Goal: Transaction & Acquisition: Purchase product/service

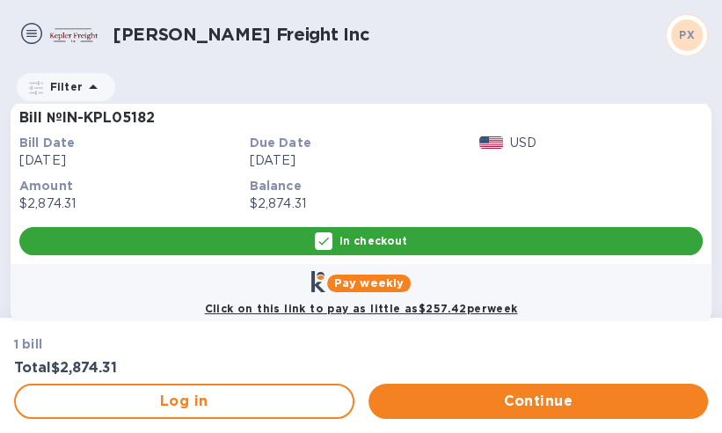
scroll to position [44, 0]
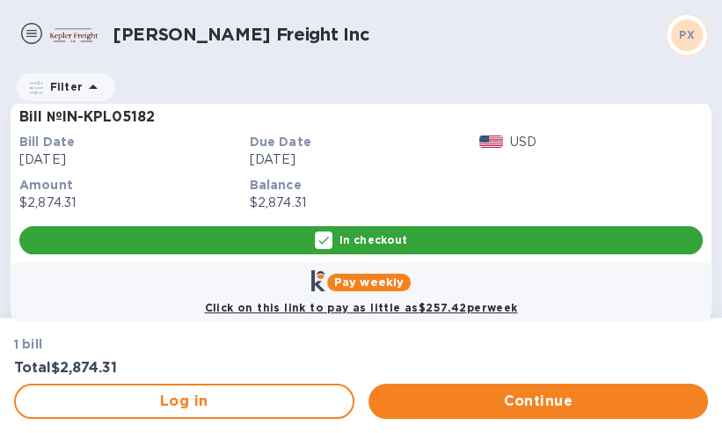
click at [363, 237] on p "In checkout" at bounding box center [374, 239] width 68 height 15
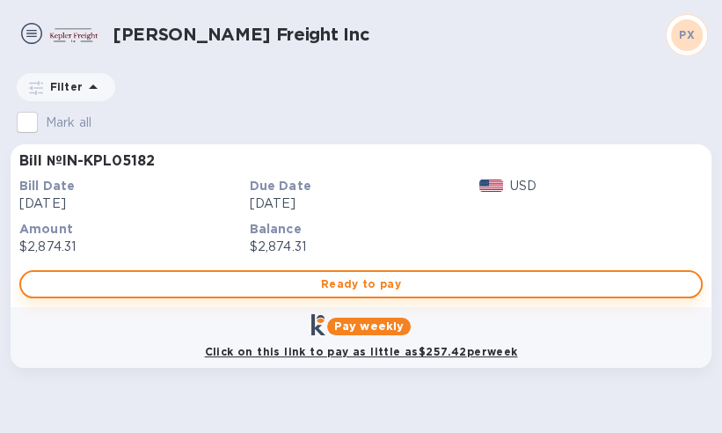
click at [354, 284] on span "Ready to pay" at bounding box center [361, 284] width 652 height 21
checkbox input "true"
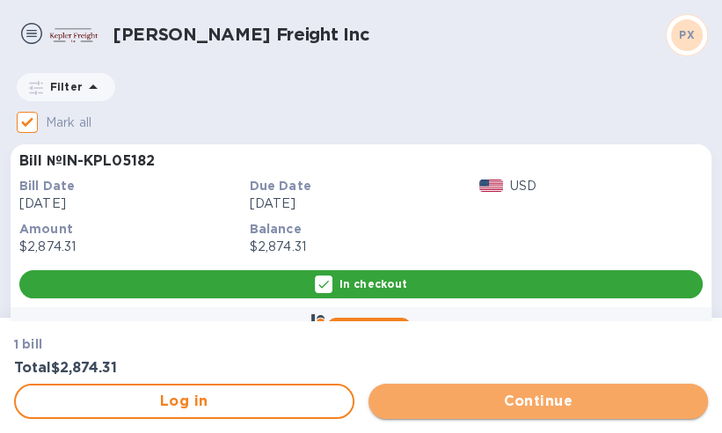
click at [481, 400] on span "Continue" at bounding box center [539, 401] width 312 height 21
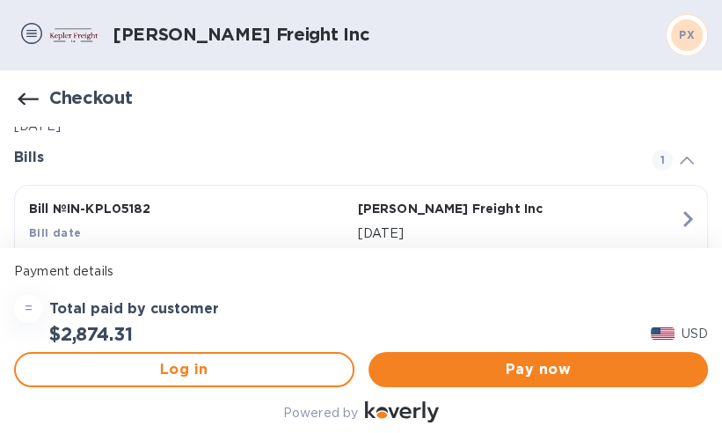
scroll to position [58, 0]
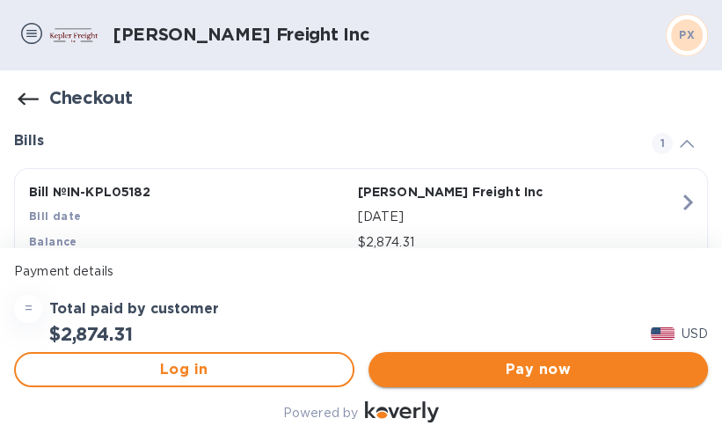
click at [524, 368] on span "Pay now" at bounding box center [539, 369] width 312 height 21
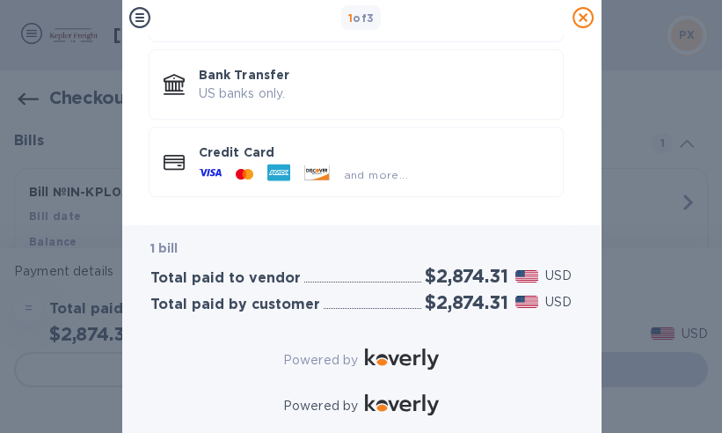
scroll to position [153, 0]
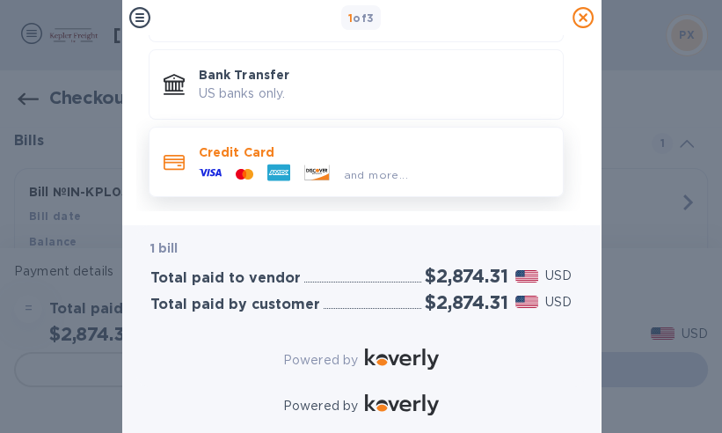
click at [240, 146] on p "Credit Card" at bounding box center [374, 152] width 350 height 18
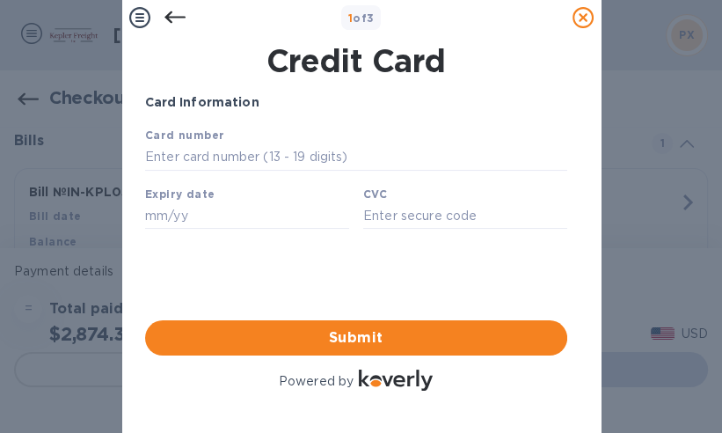
scroll to position [0, 0]
click at [158, 160] on input "text" at bounding box center [355, 157] width 422 height 26
type input "[CREDIT_CARD_NUMBER]"
click at [158, 213] on input "text" at bounding box center [246, 215] width 204 height 26
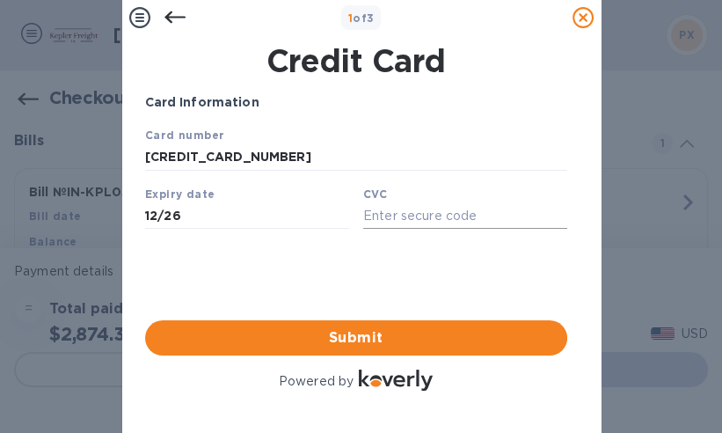
type input "12/26"
click at [388, 214] on input "text" at bounding box center [465, 215] width 204 height 26
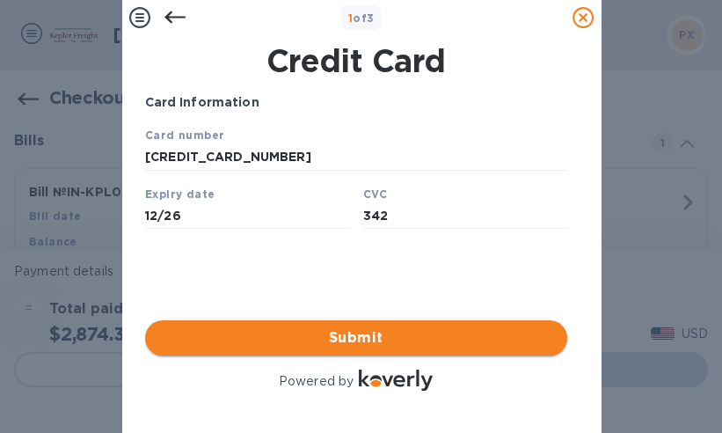
type input "342"
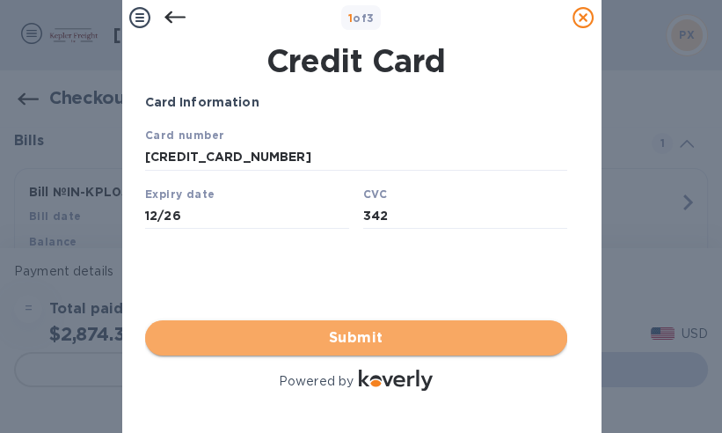
click at [382, 327] on span "Submit" at bounding box center [356, 337] width 394 height 21
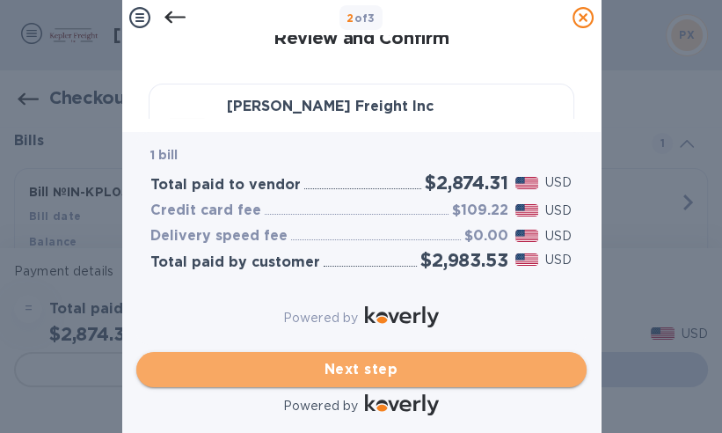
click at [376, 359] on span "Next step" at bounding box center [361, 369] width 422 height 21
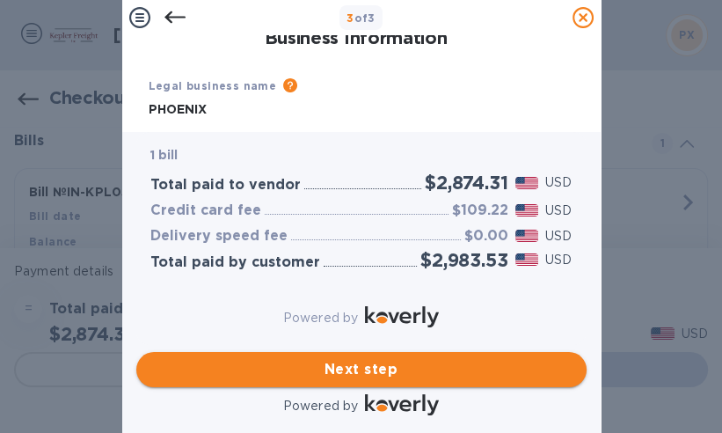
click at [376, 359] on span "Next step" at bounding box center [361, 369] width 422 height 21
type input "[GEOGRAPHIC_DATA]"
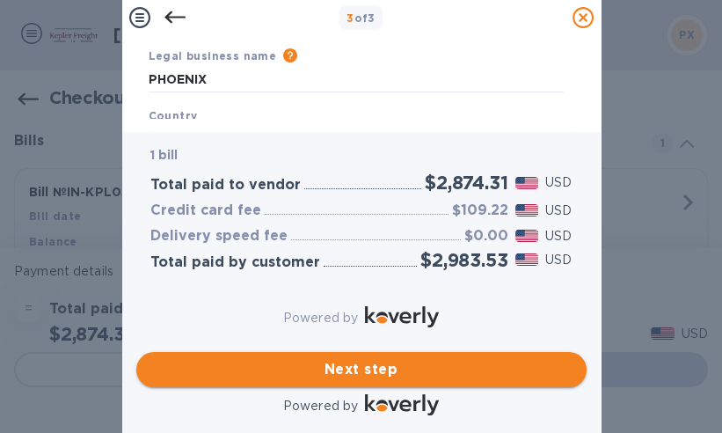
scroll to position [33, 0]
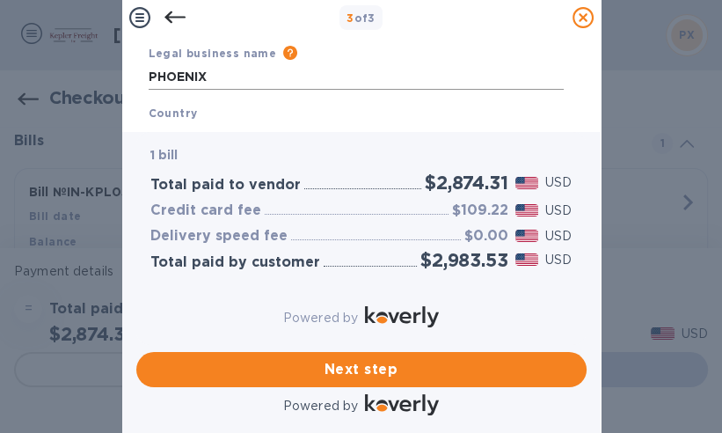
click at [229, 81] on input "PHOENIX" at bounding box center [356, 76] width 415 height 26
click at [207, 74] on input "PHOENIX Technologies & Materials, Inc" at bounding box center [356, 76] width 415 height 26
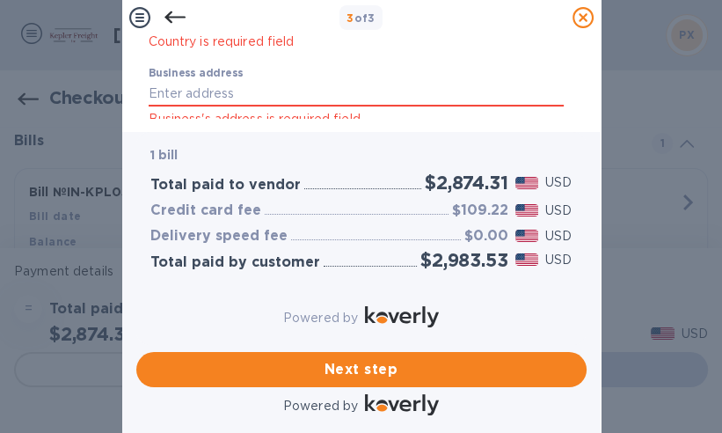
scroll to position [148, 0]
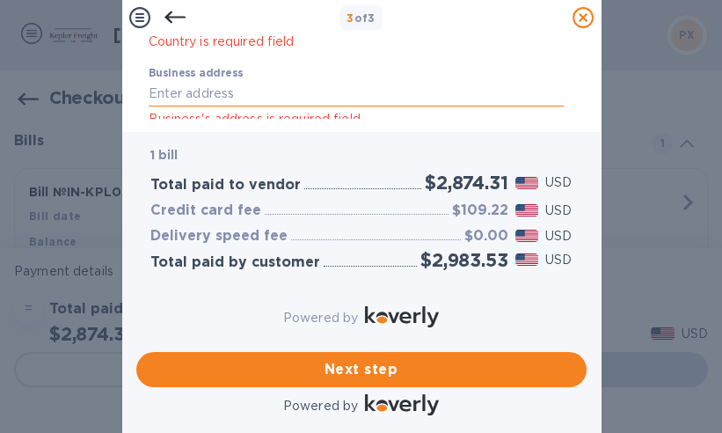
type input "Phoenix Technologies & Materials, Inc"
click at [178, 99] on input "Business address" at bounding box center [356, 94] width 415 height 26
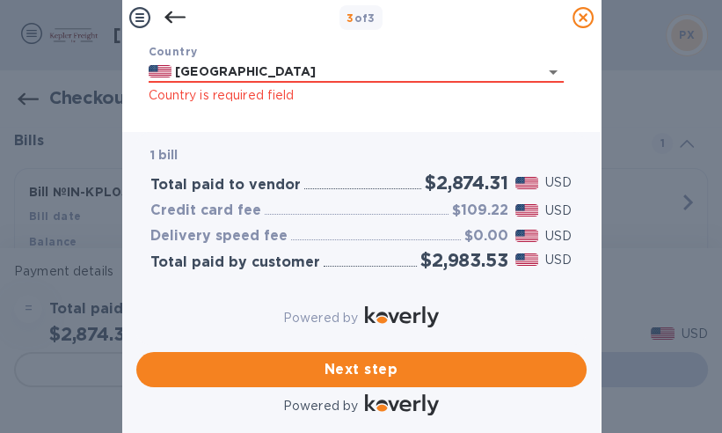
scroll to position [88, 0]
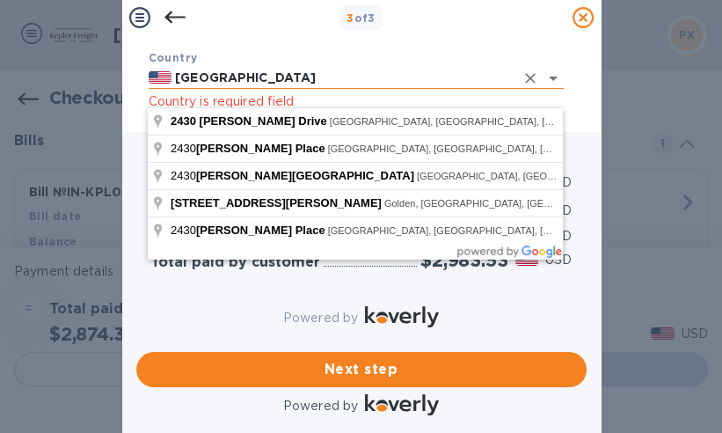
type input "[STREET_ADDRESS][PERSON_NAME]"
click at [251, 83] on input "[GEOGRAPHIC_DATA]" at bounding box center [343, 78] width 342 height 22
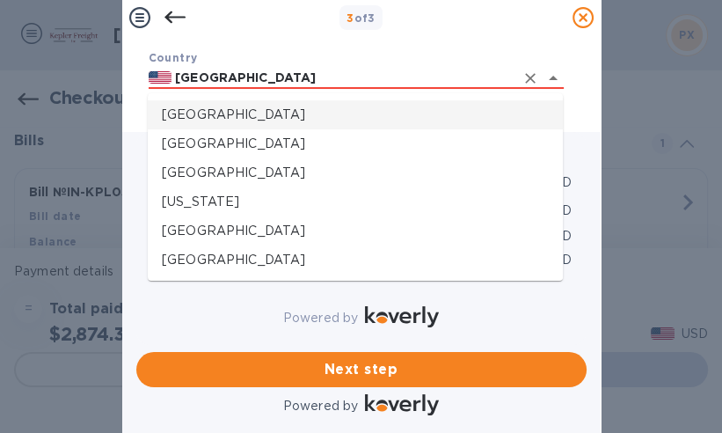
click at [245, 120] on p "[GEOGRAPHIC_DATA]" at bounding box center [355, 115] width 387 height 18
click at [225, 132] on div "1 bill Total paid to vendor $2,874.31 USD Credit card fee $109.22 USD Delivery …" at bounding box center [361, 238] width 451 height 213
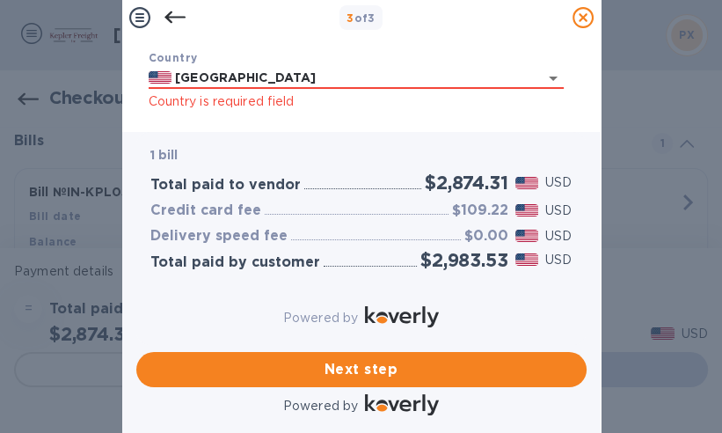
click at [243, 132] on div "1 bill Total paid to vendor $2,874.31 USD Credit card fee $109.22 USD Delivery …" at bounding box center [361, 238] width 451 height 213
click at [237, 82] on input "[GEOGRAPHIC_DATA]" at bounding box center [343, 78] width 342 height 22
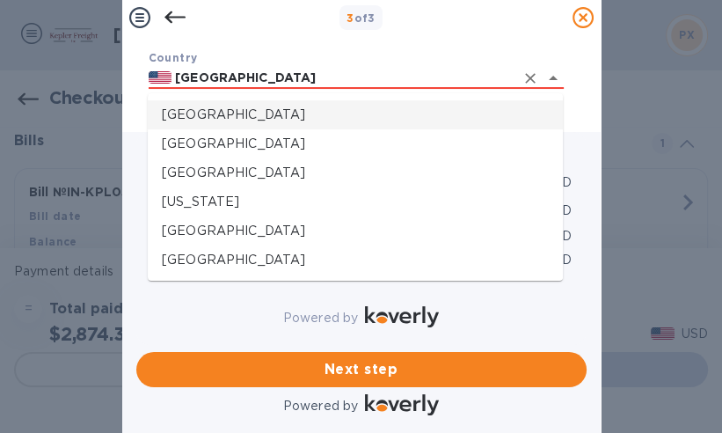
click at [202, 125] on li "[GEOGRAPHIC_DATA]" at bounding box center [355, 114] width 415 height 29
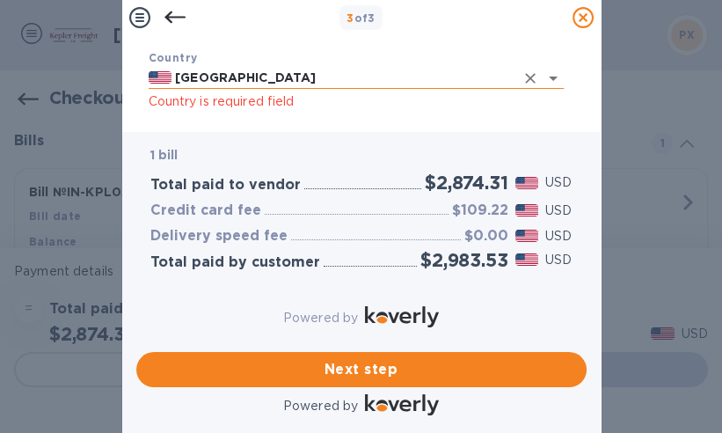
click at [260, 77] on input "[GEOGRAPHIC_DATA]" at bounding box center [343, 78] width 342 height 22
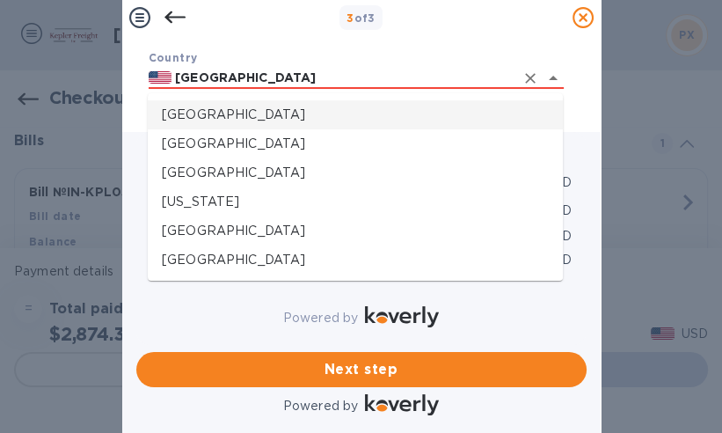
click at [234, 113] on p "[GEOGRAPHIC_DATA]" at bounding box center [355, 115] width 387 height 18
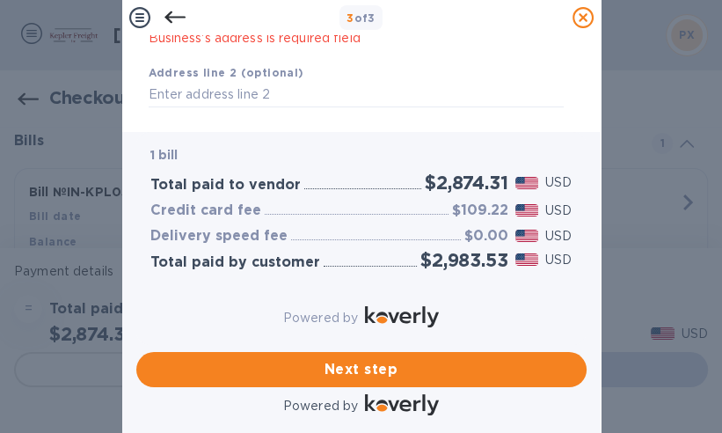
scroll to position [235, 0]
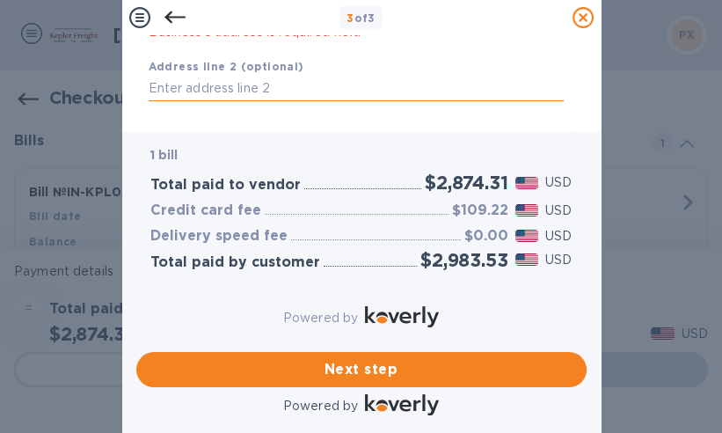
click at [153, 86] on input "text" at bounding box center [356, 88] width 415 height 26
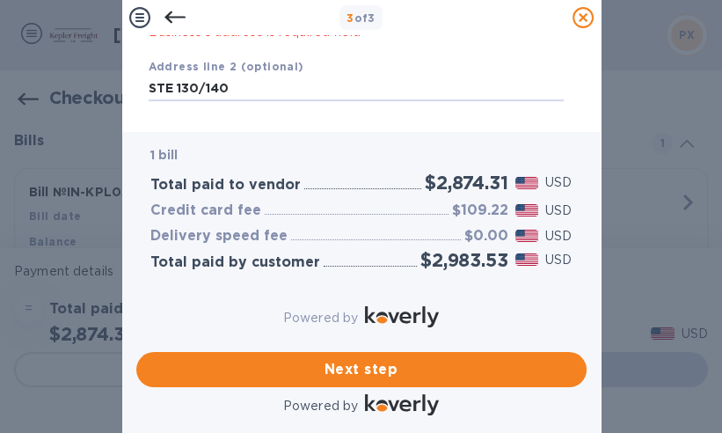
type input "STE 130/140"
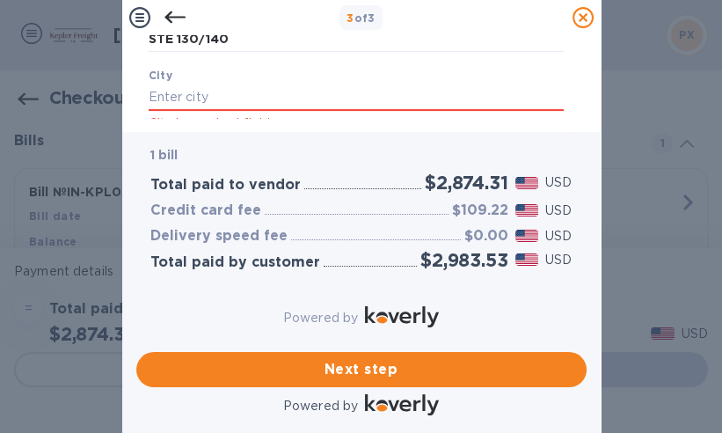
scroll to position [306, 0]
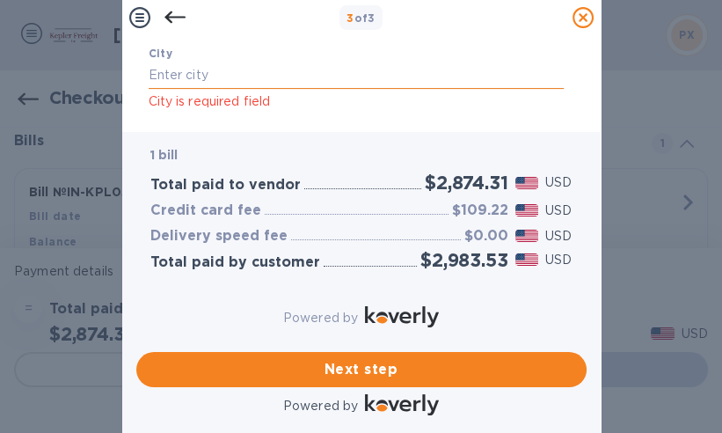
click at [153, 74] on input "text" at bounding box center [356, 75] width 415 height 26
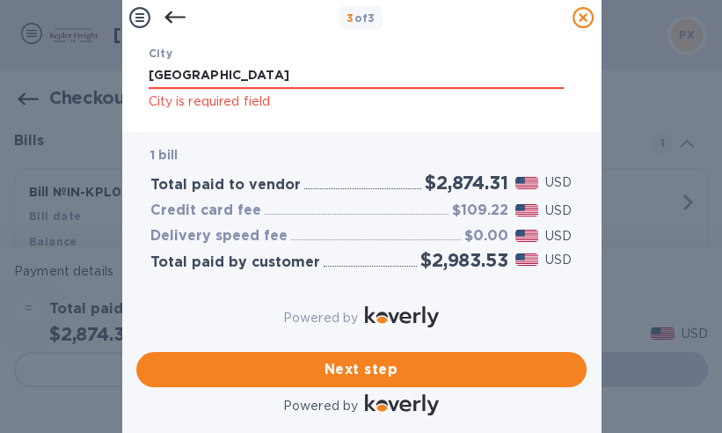
type input "[GEOGRAPHIC_DATA]"
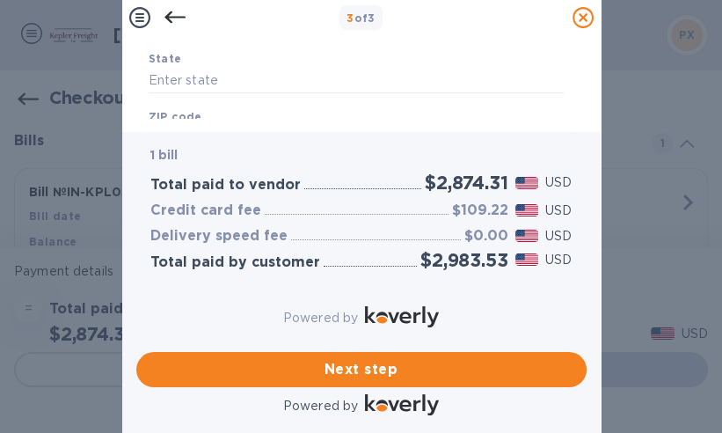
scroll to position [393, 0]
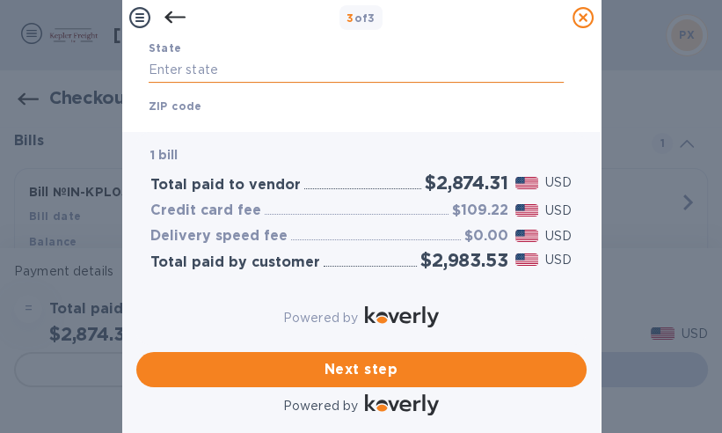
click at [185, 68] on input "text" at bounding box center [356, 70] width 415 height 26
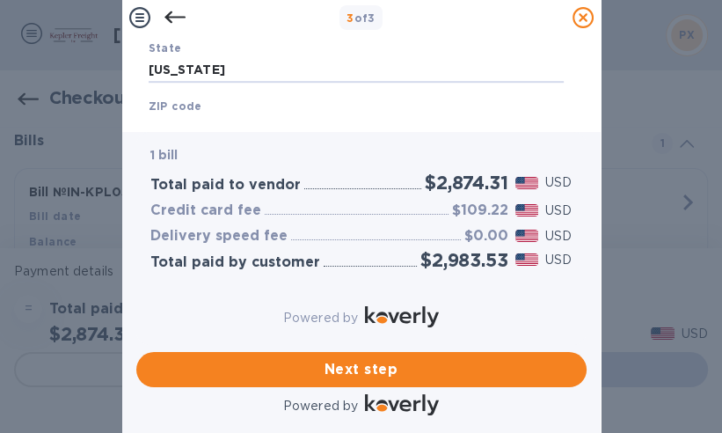
type input "[US_STATE]"
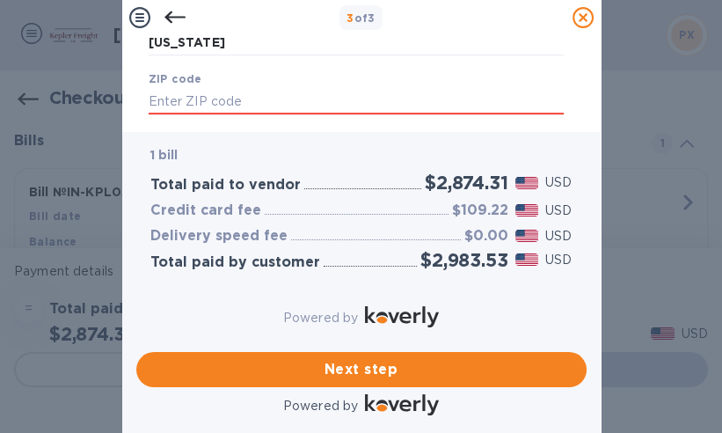
scroll to position [433, 0]
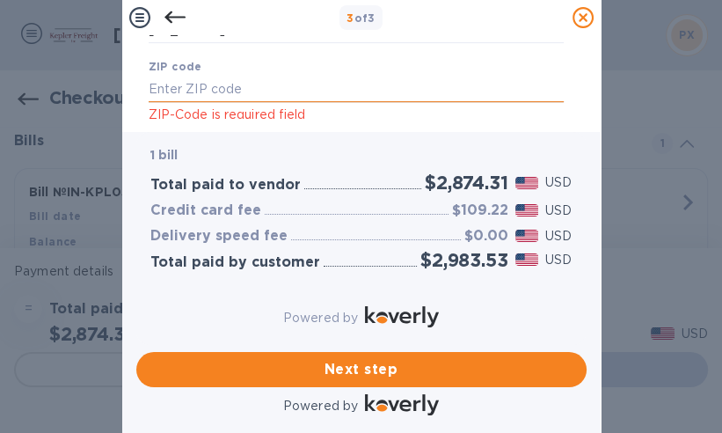
click at [160, 91] on input "text" at bounding box center [356, 89] width 415 height 26
type input "40509"
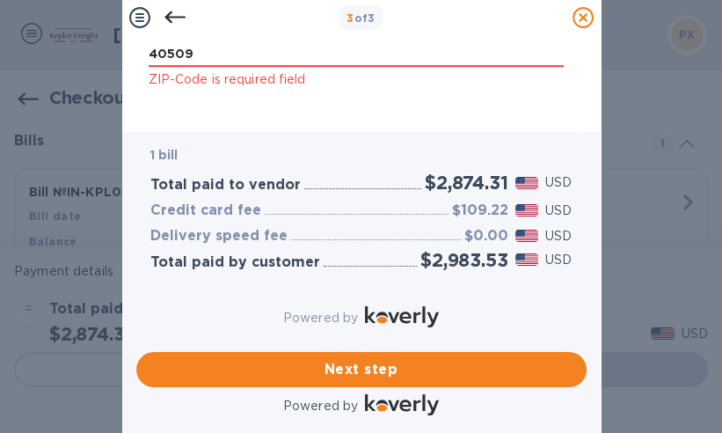
scroll to position [481, 0]
click at [365, 359] on span "Next step" at bounding box center [361, 369] width 422 height 21
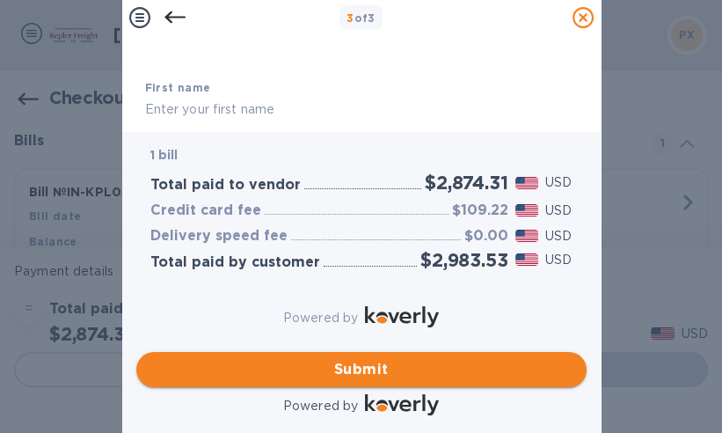
scroll to position [97, 0]
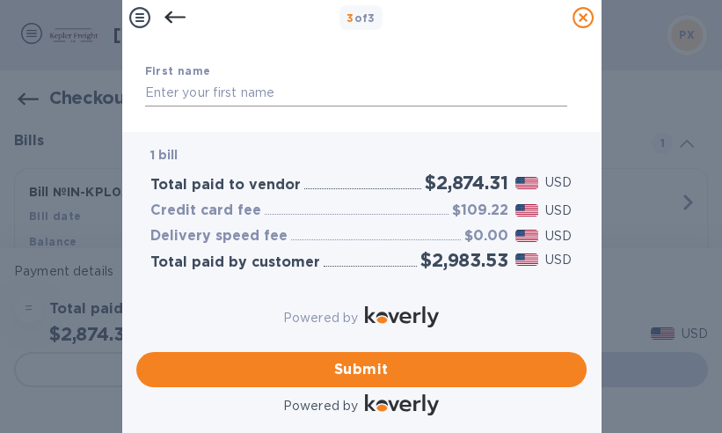
click at [176, 99] on input "text" at bounding box center [356, 93] width 422 height 26
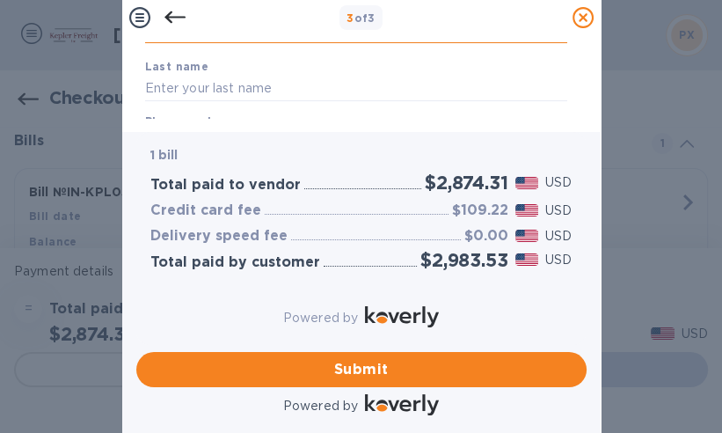
scroll to position [161, 0]
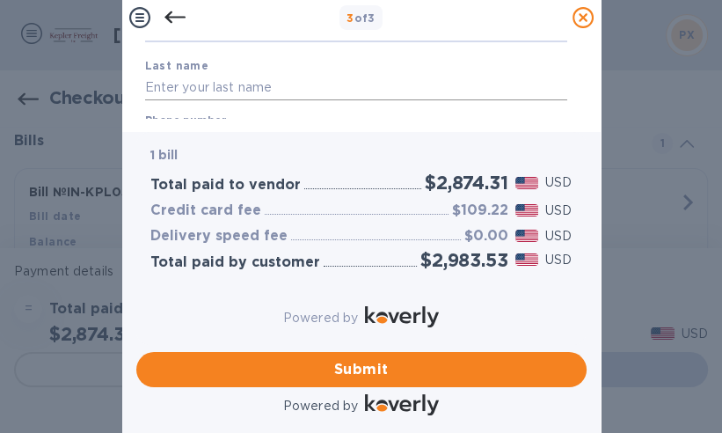
type input "[PERSON_NAME]"
click at [163, 88] on input "text" at bounding box center [356, 87] width 422 height 26
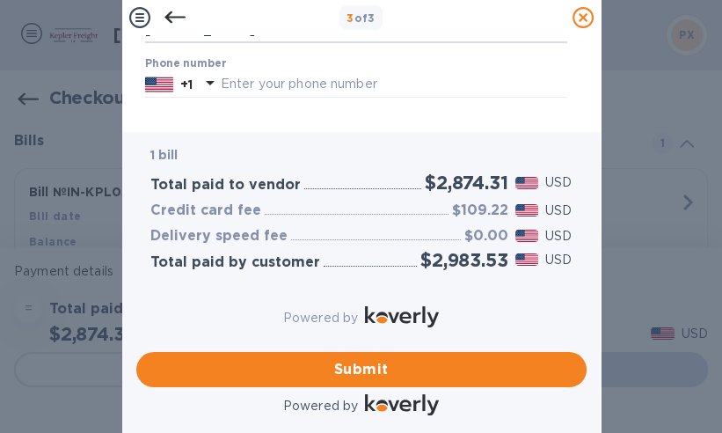
scroll to position [221, 0]
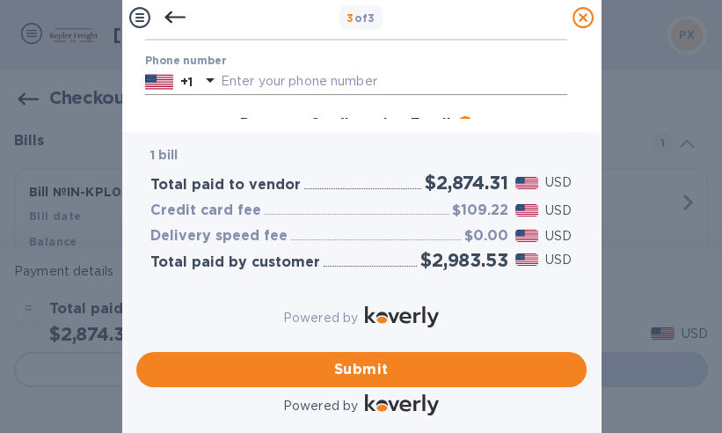
type input "[PERSON_NAME]"
click at [230, 86] on input "text" at bounding box center [394, 82] width 347 height 26
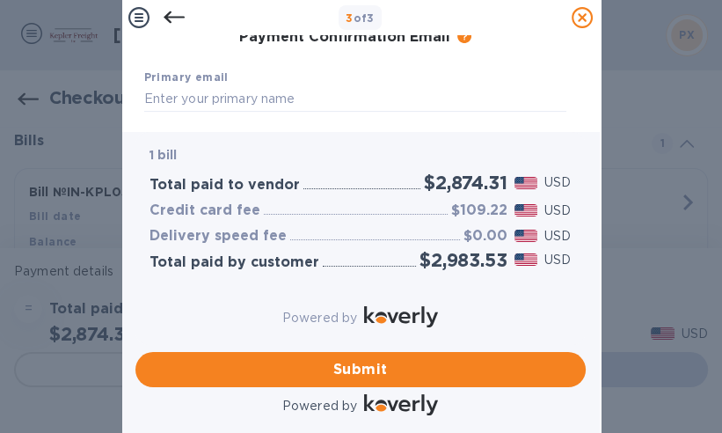
scroll to position [310, 0]
type input "8593334116"
click at [172, 102] on input "text" at bounding box center [355, 97] width 422 height 26
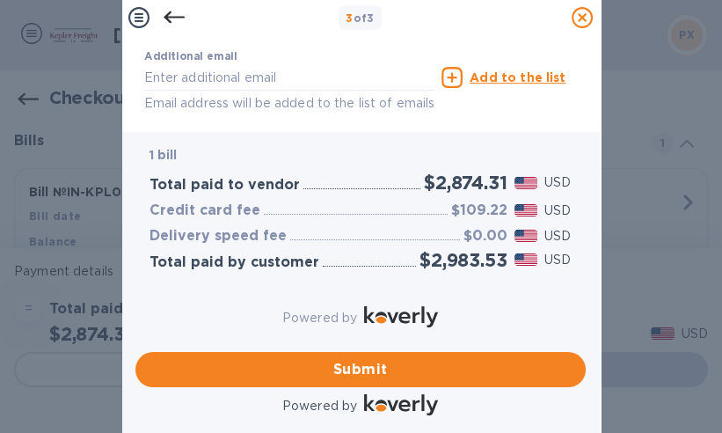
scroll to position [393, 0]
type input "[EMAIL_ADDRESS][DOMAIN_NAME]"
click at [183, 84] on input "text" at bounding box center [289, 76] width 291 height 26
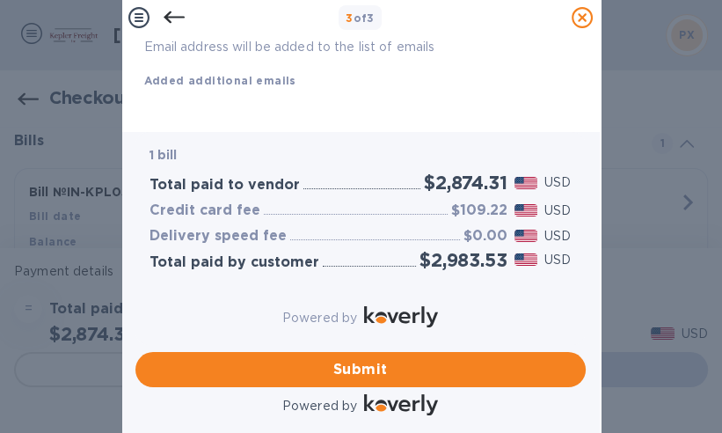
scroll to position [481, 0]
type input "[EMAIL_ADDRESS][DOMAIN_NAME]"
click at [387, 359] on span "Submit" at bounding box center [361, 369] width 422 height 21
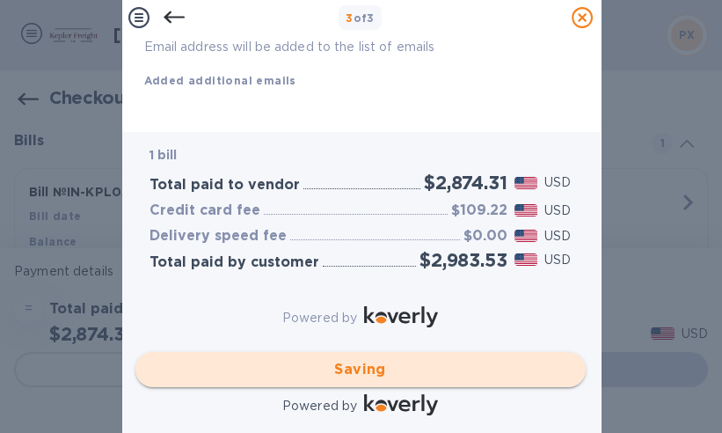
checkbox input "false"
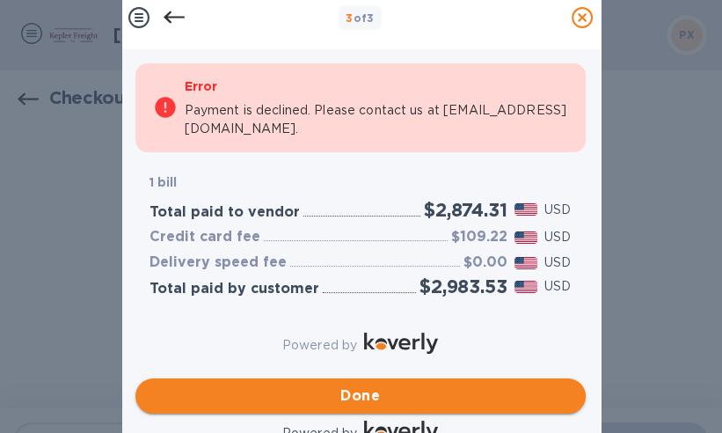
scroll to position [502, 0]
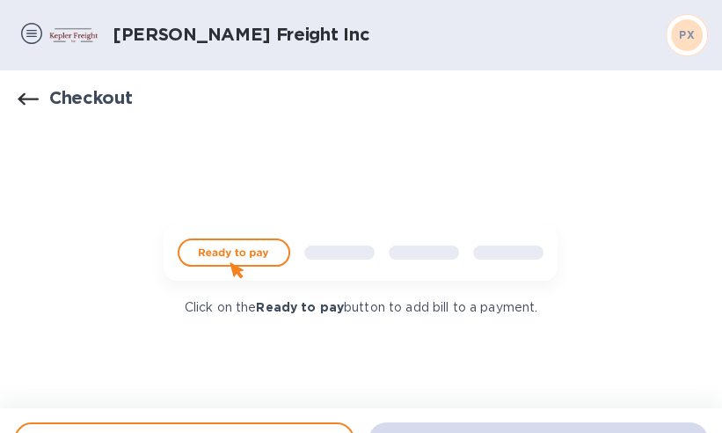
click at [32, 32] on img at bounding box center [31, 33] width 21 height 21
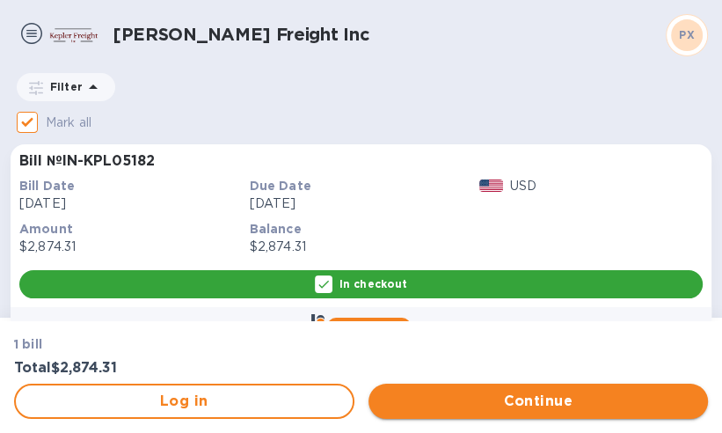
click at [527, 402] on span "Continue" at bounding box center [539, 401] width 312 height 21
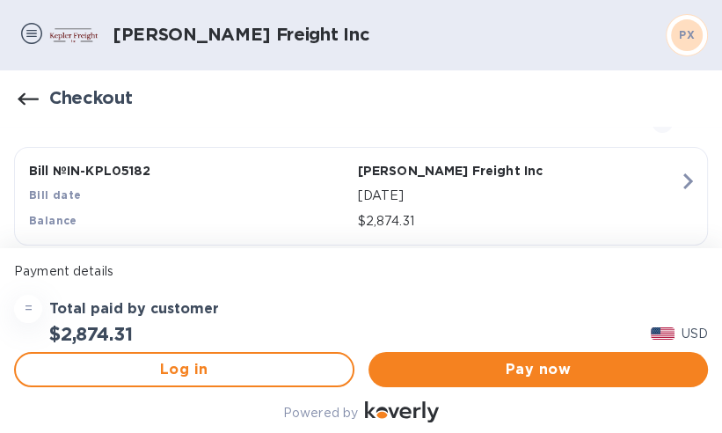
scroll to position [92, 0]
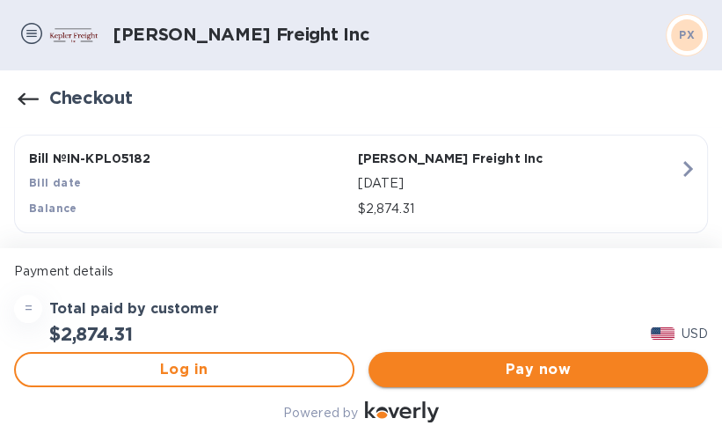
click at [532, 364] on span "Pay now" at bounding box center [539, 369] width 312 height 21
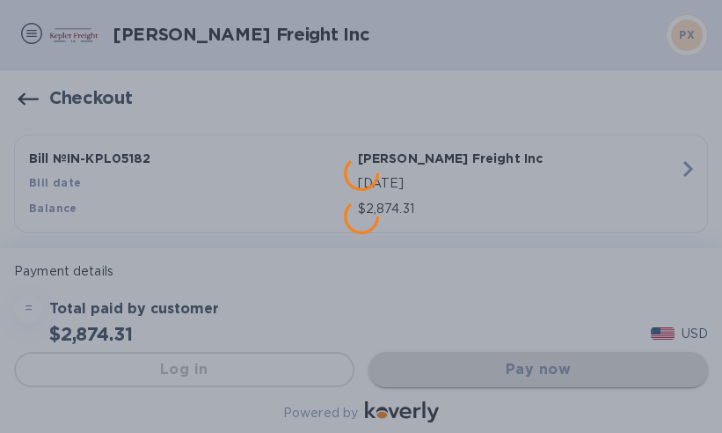
scroll to position [0, 0]
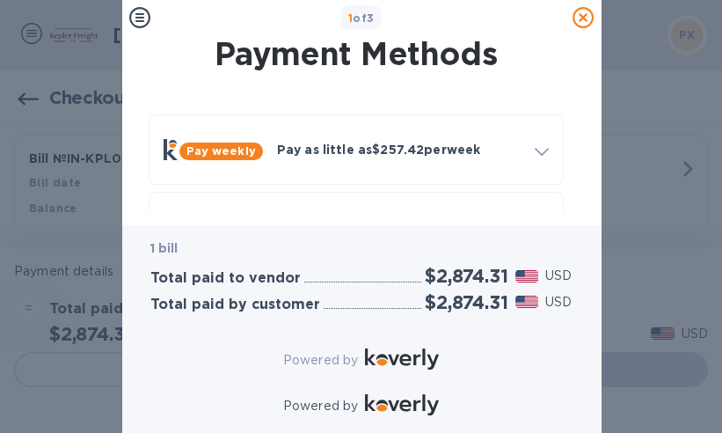
click at [578, 135] on div "Pay weekly Pay as little as $257.42 per week How it works Split payments into s…" at bounding box center [356, 226] width 451 height 253
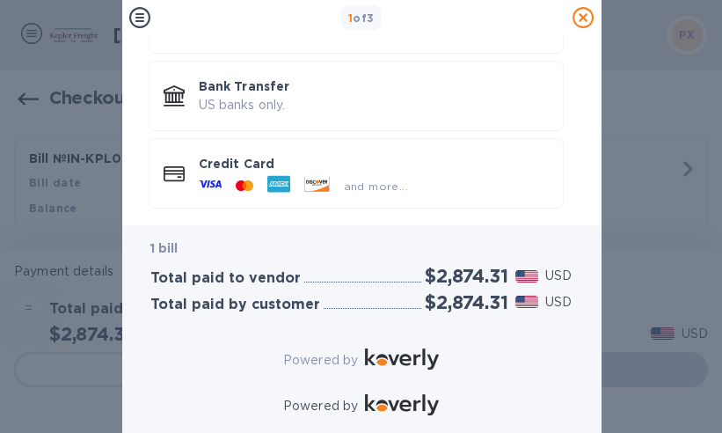
scroll to position [140, 0]
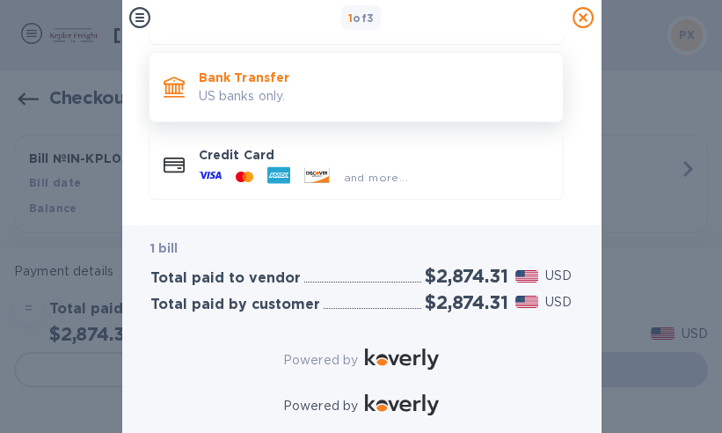
click at [202, 89] on p "US banks only." at bounding box center [374, 96] width 350 height 18
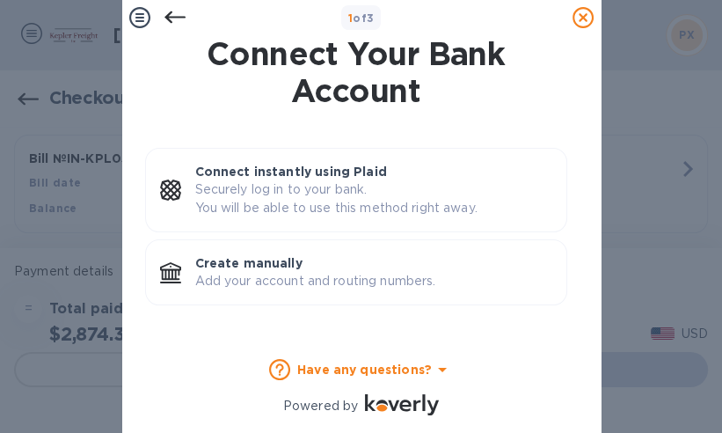
scroll to position [9, 0]
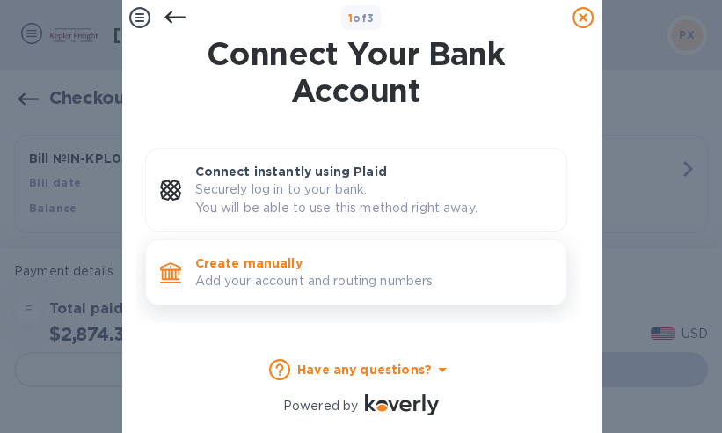
click at [238, 254] on p "Create manually" at bounding box center [373, 263] width 357 height 18
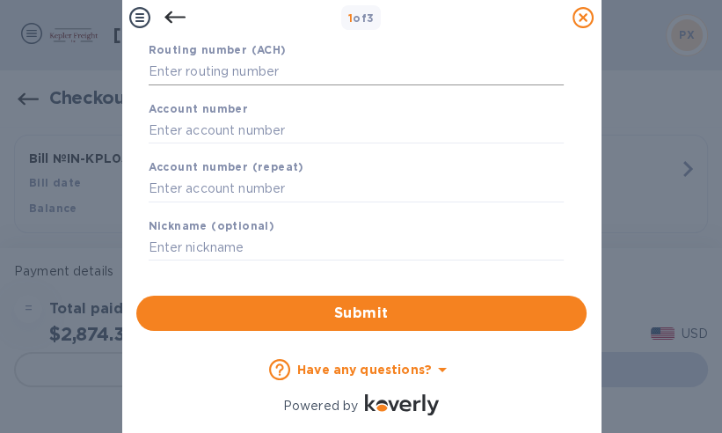
click at [159, 63] on input "text" at bounding box center [356, 72] width 415 height 26
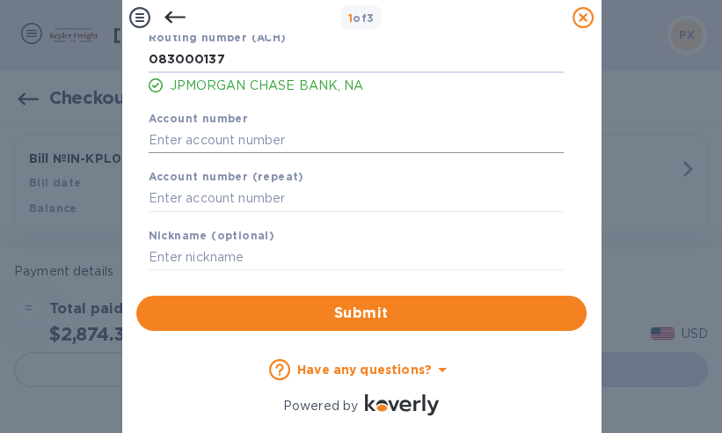
type input "083000137"
click at [152, 141] on input "text" at bounding box center [356, 140] width 415 height 26
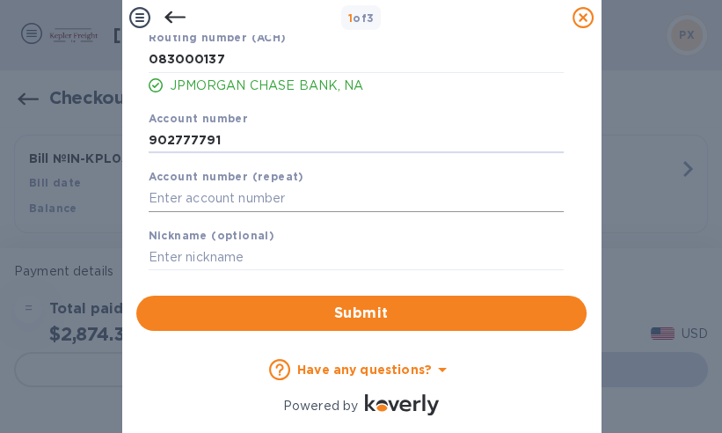
type input "902777791"
click at [150, 195] on input "text" at bounding box center [356, 199] width 415 height 26
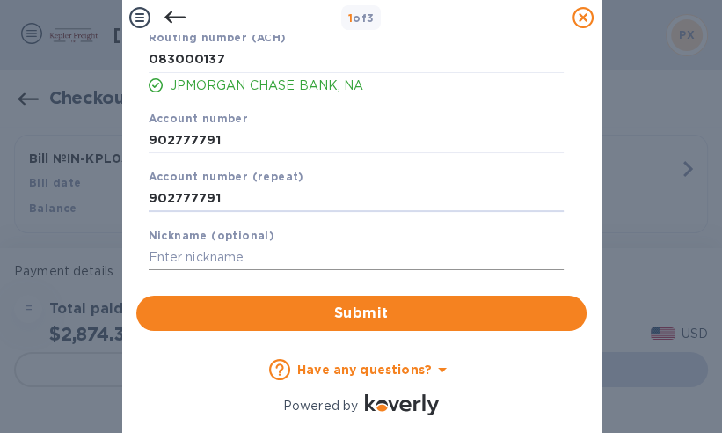
type input "902777791"
click at [160, 264] on input "text" at bounding box center [356, 258] width 415 height 26
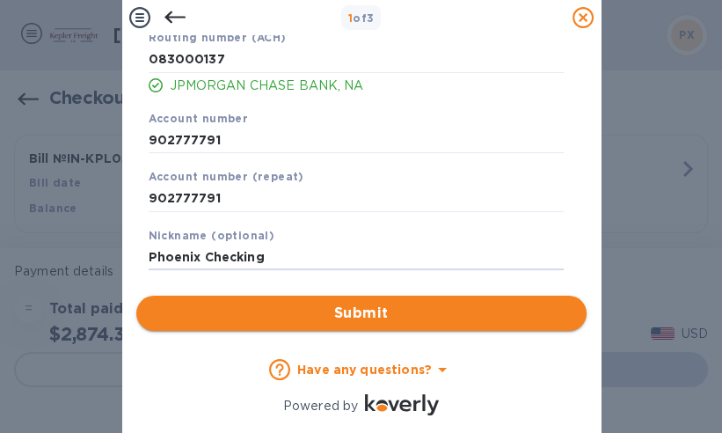
type input "Phoenix Checking"
click at [321, 303] on span "Submit" at bounding box center [361, 313] width 422 height 21
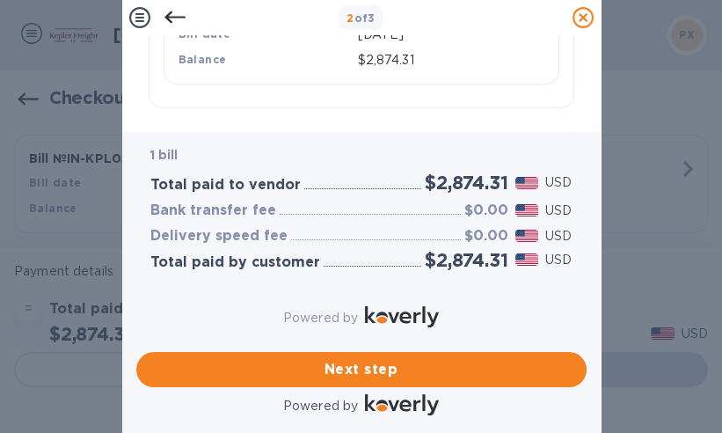
scroll to position [538, 0]
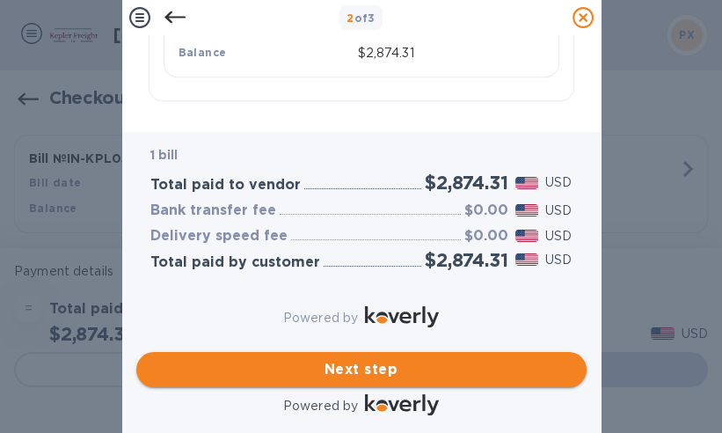
click at [356, 359] on span "Next step" at bounding box center [361, 369] width 422 height 21
type input "[GEOGRAPHIC_DATA]"
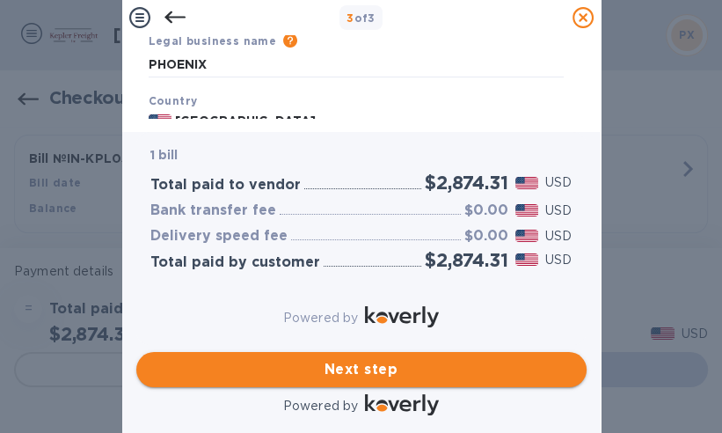
scroll to position [43, 0]
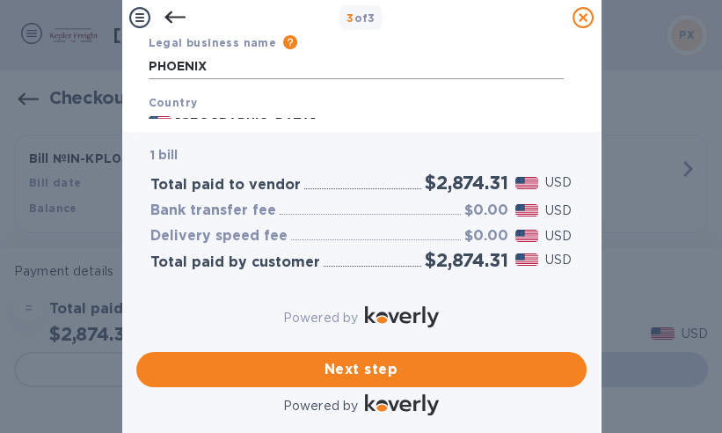
click at [211, 65] on input "PHOENIX" at bounding box center [356, 66] width 415 height 26
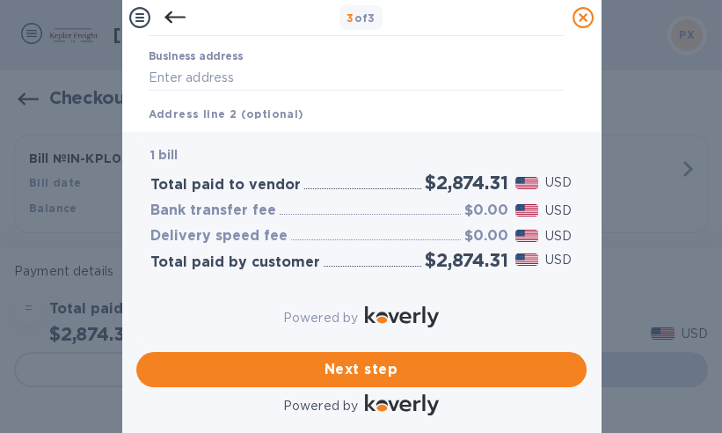
scroll to position [154, 0]
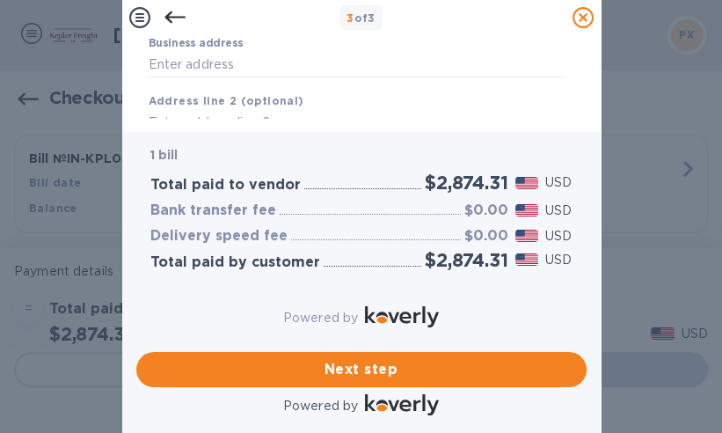
type input "Phoenix Technologies & Materials, Inc."
click at [169, 70] on input "Business address" at bounding box center [356, 64] width 415 height 26
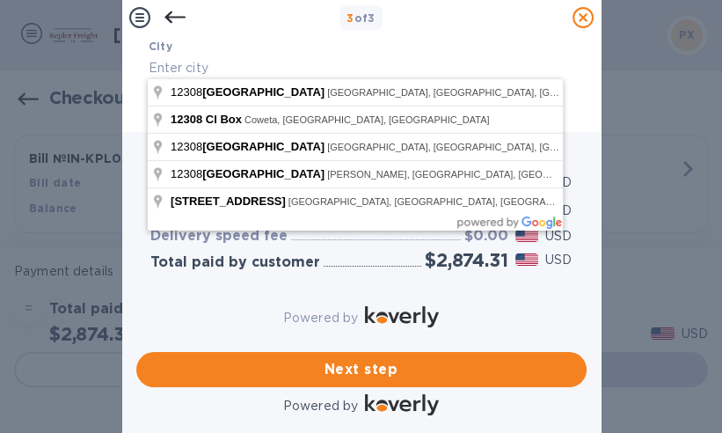
scroll to position [271, 0]
type input "P. O. Box 12308"
click at [164, 70] on input "text" at bounding box center [356, 65] width 415 height 26
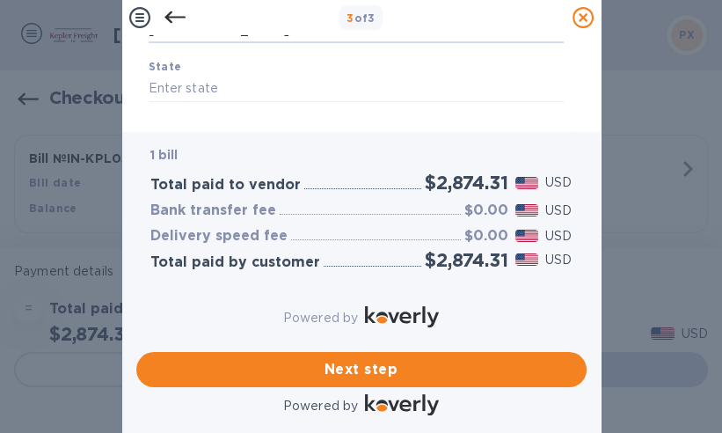
scroll to position [309, 0]
type input "[GEOGRAPHIC_DATA]"
click at [162, 89] on input "text" at bounding box center [356, 85] width 415 height 26
type input "[US_STATE]"
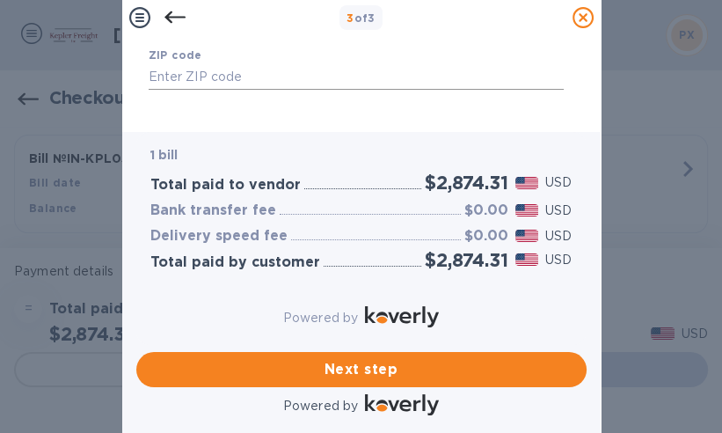
click at [165, 81] on input "text" at bounding box center [356, 77] width 415 height 26
type input "40582"
click at [312, 359] on span "Next step" at bounding box center [361, 369] width 422 height 21
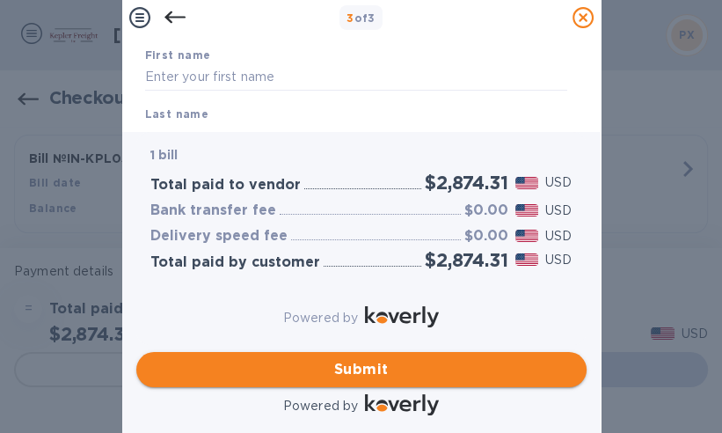
scroll to position [114, 0]
click at [167, 77] on input "text" at bounding box center [356, 76] width 422 height 26
type input "[PERSON_NAME]"
click at [158, 81] on input "text" at bounding box center [356, 75] width 422 height 26
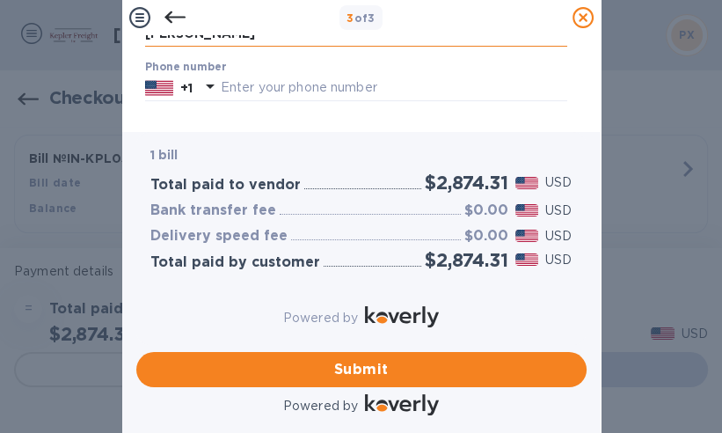
scroll to position [227, 0]
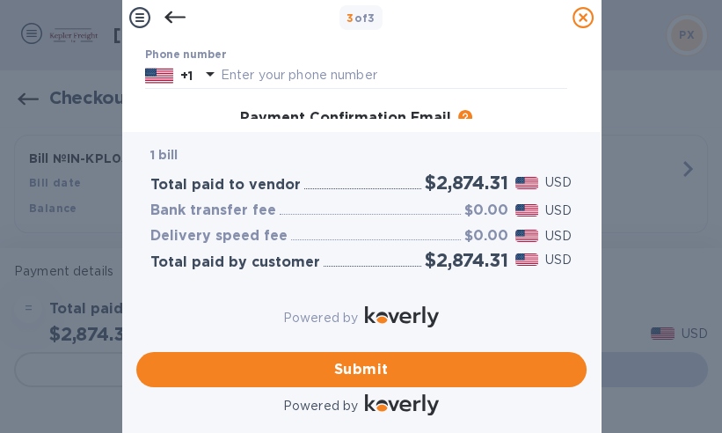
type input "[PERSON_NAME]"
click at [246, 78] on input "text" at bounding box center [394, 75] width 347 height 26
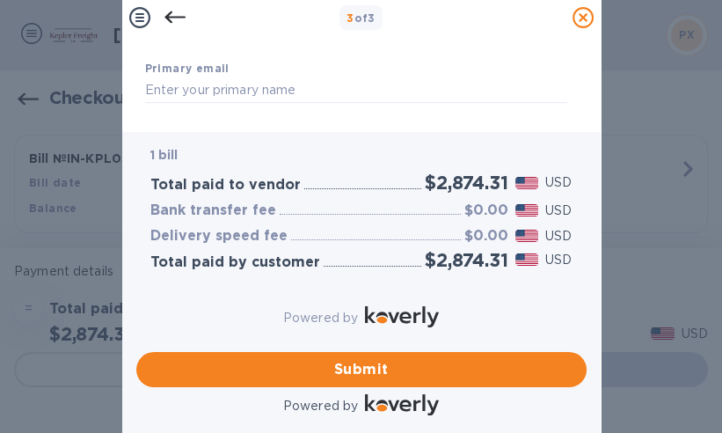
scroll to position [321, 0]
type input "8593334116"
click at [180, 92] on input "text" at bounding box center [356, 86] width 422 height 26
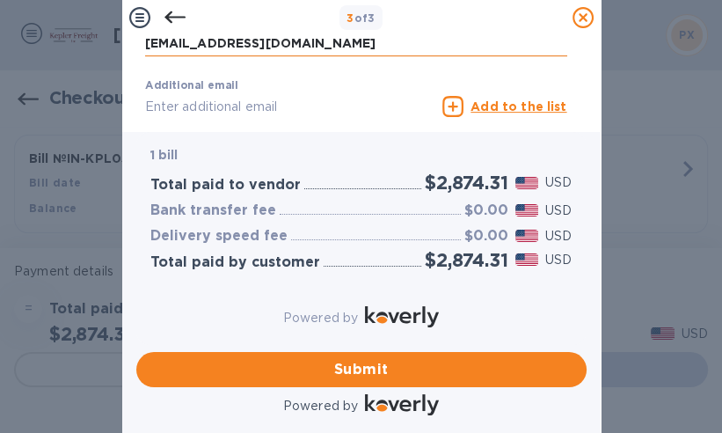
scroll to position [370, 0]
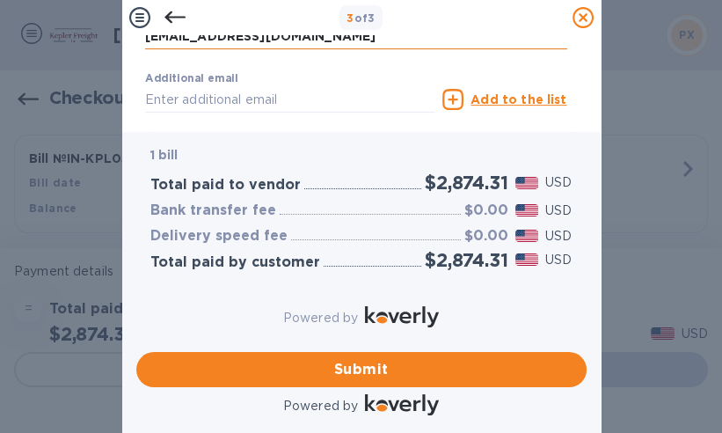
type input "[EMAIL_ADDRESS][DOMAIN_NAME]"
click at [175, 102] on input "text" at bounding box center [290, 99] width 291 height 26
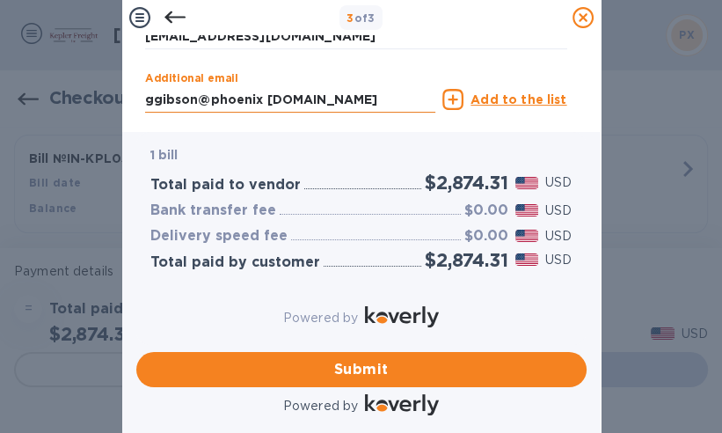
click at [264, 99] on input "ggibson@phoenix materials.com" at bounding box center [290, 99] width 291 height 26
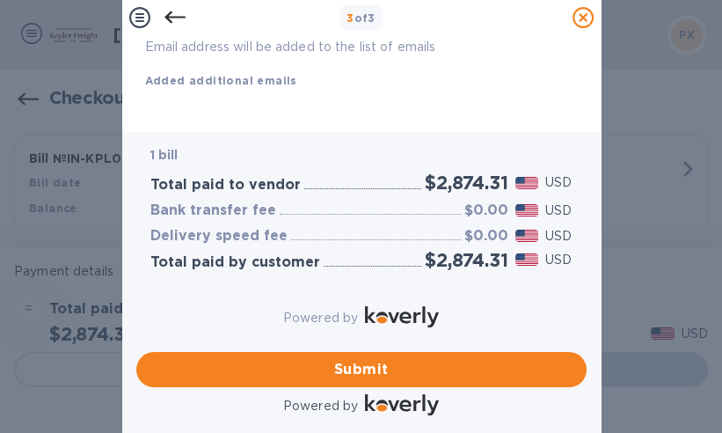
scroll to position [481, 0]
type input "[EMAIL_ADDRESS][DOMAIN_NAME]"
click at [356, 362] on span "Submit" at bounding box center [361, 369] width 422 height 21
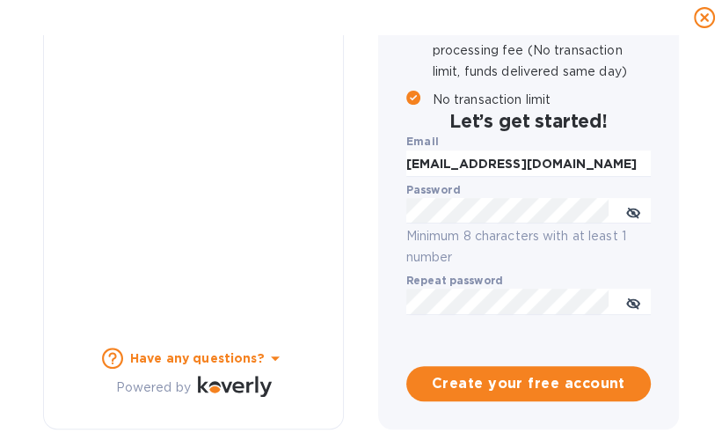
checkbox input "false"
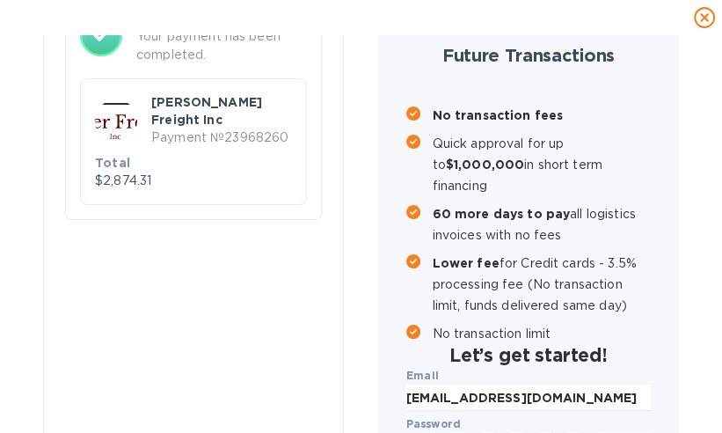
scroll to position [154, 0]
